Goal: Participate in discussion: Engage in conversation with other users on a specific topic

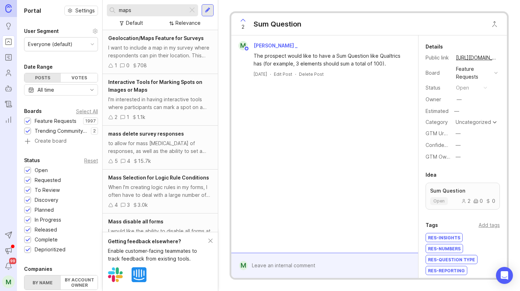
click at [192, 10] on div at bounding box center [192, 10] width 8 height 9
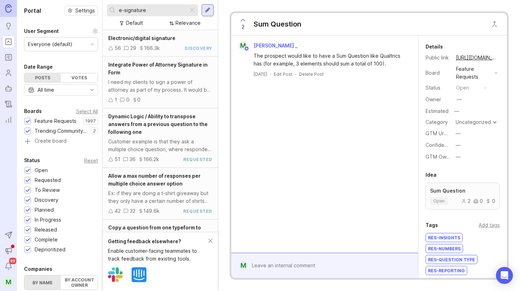
type input "e-signature"
click at [181, 43] on div "Electronic/digital signature 56 29 166.3k discovery" at bounding box center [160, 43] width 115 height 27
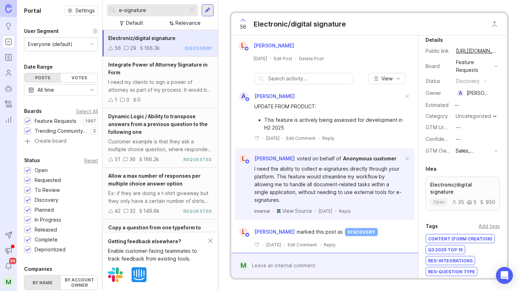
scroll to position [7, 0]
click at [245, 21] on icon at bounding box center [243, 20] width 4 height 2
click at [245, 20] on icon at bounding box center [243, 20] width 8 height 8
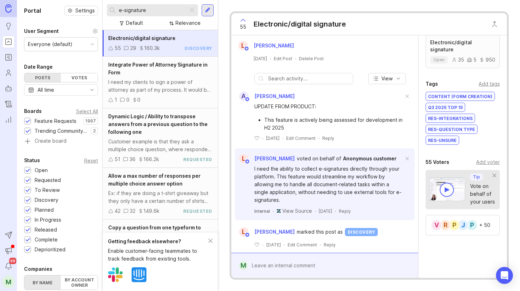
scroll to position [163, 0]
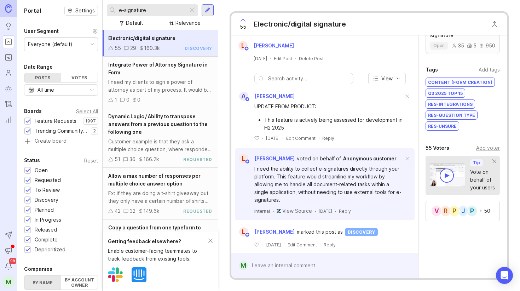
click at [482, 144] on div "Add voter" at bounding box center [488, 148] width 24 height 8
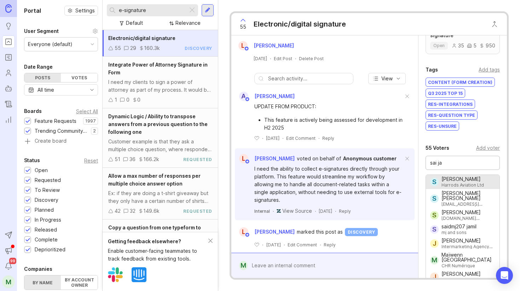
type input "[PERSON_NAME]"
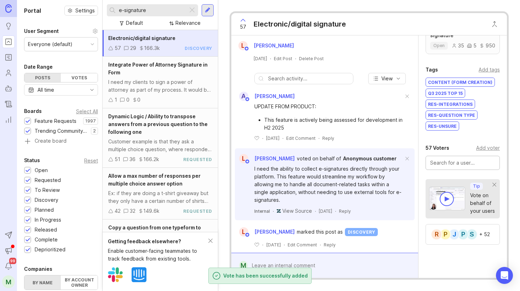
click at [468, 159] on input "text" at bounding box center [462, 163] width 65 height 8
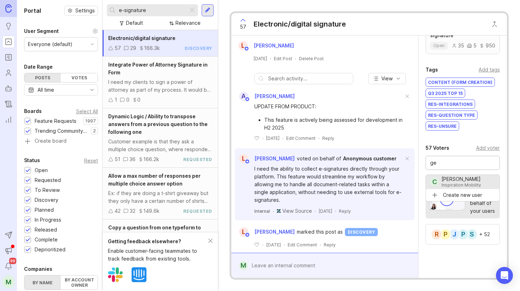
type input "g"
type input "o"
